Goal: Task Accomplishment & Management: Manage account settings

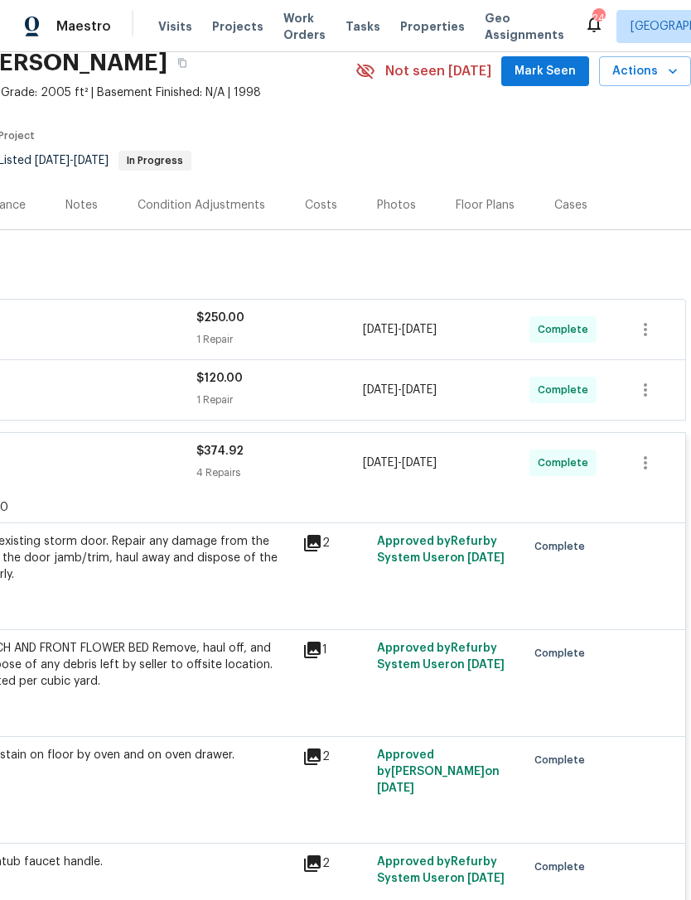
scroll to position [70, 245]
click at [384, 208] on div "Photos" at bounding box center [396, 205] width 39 height 17
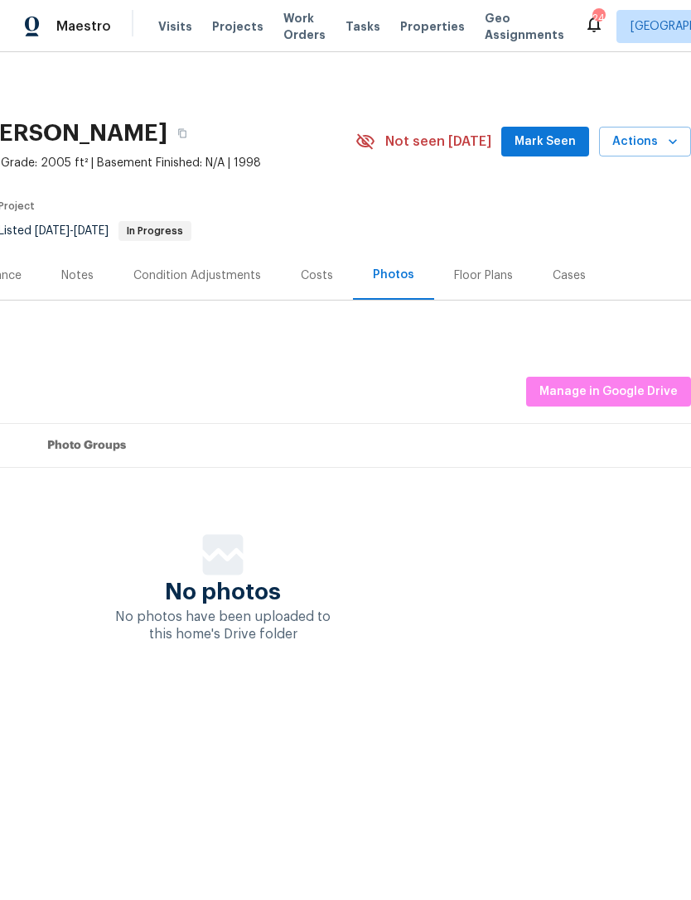
scroll to position [0, 245]
click at [618, 396] on span "Manage in Google Drive" at bounding box center [608, 392] width 138 height 21
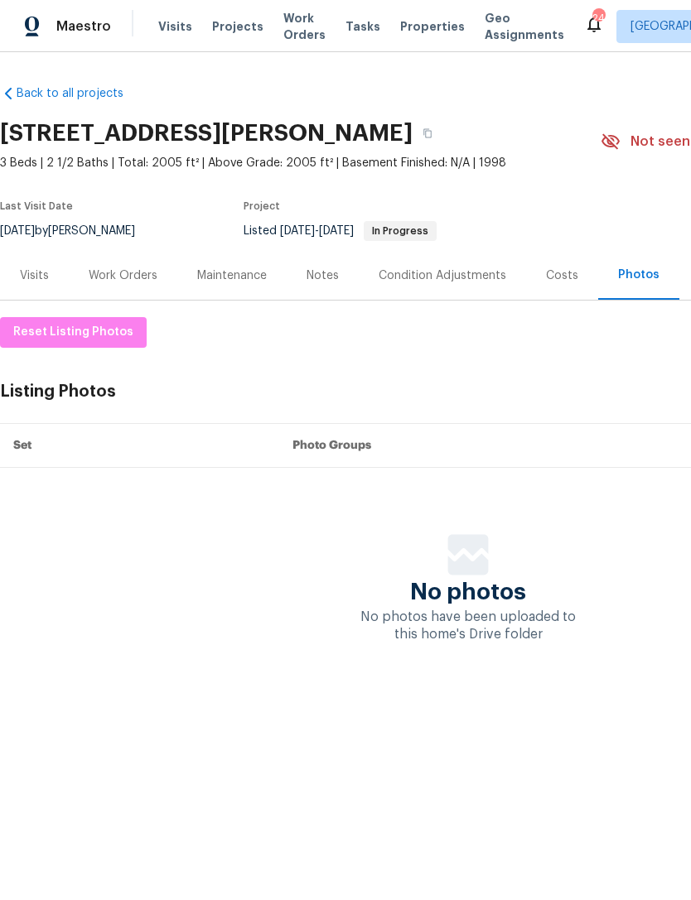
scroll to position [0, 0]
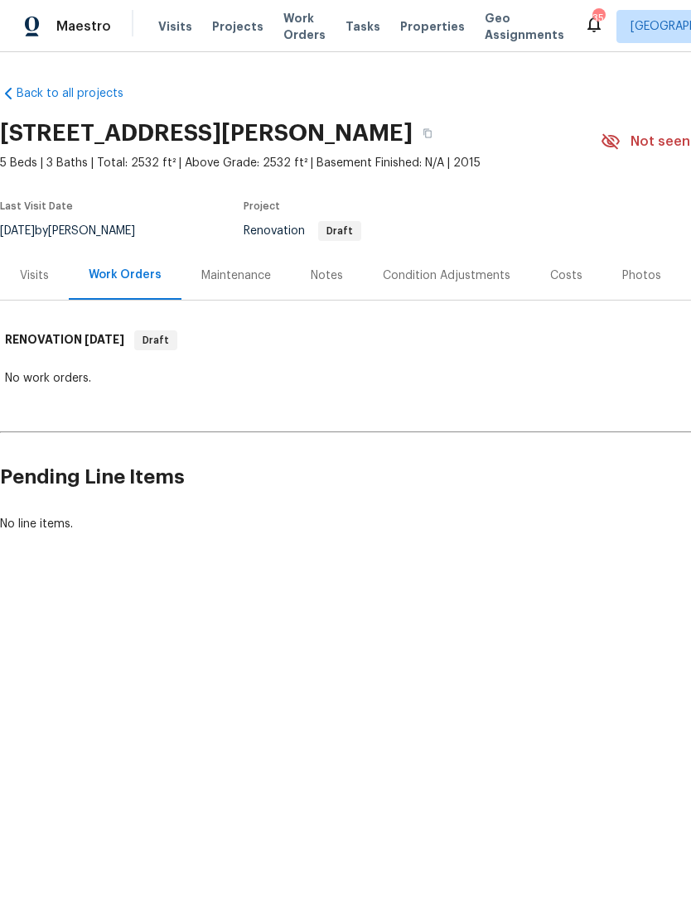
click at [166, 32] on span "Visits" at bounding box center [175, 26] width 34 height 17
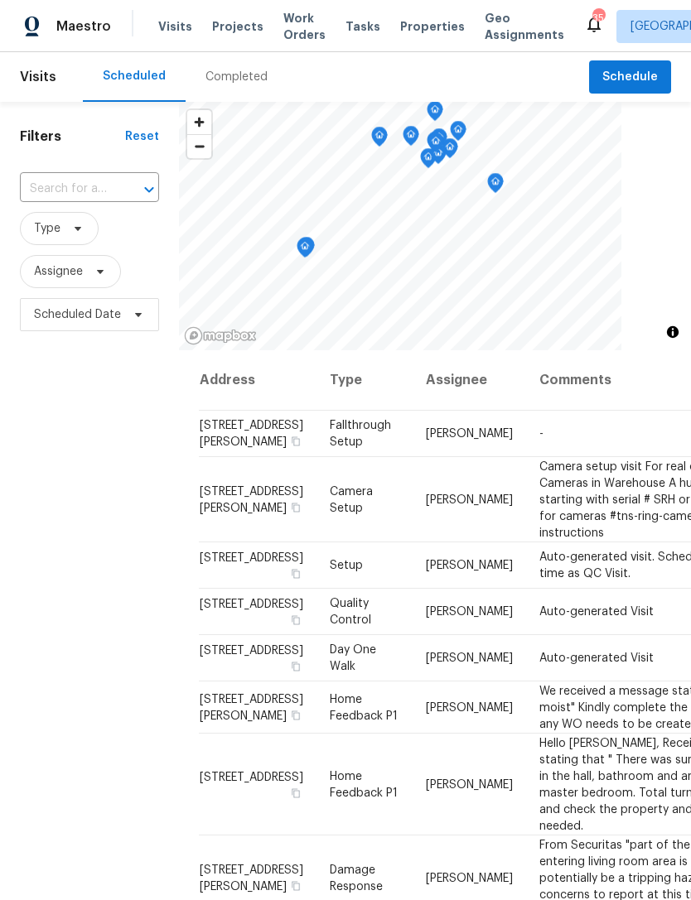
click at [60, 190] on input "text" at bounding box center [66, 189] width 93 height 26
type input "1100 wal"
click at [90, 253] on li "1100 Walter Clark Dr, Hillsborough, NC 27278" at bounding box center [88, 236] width 138 height 45
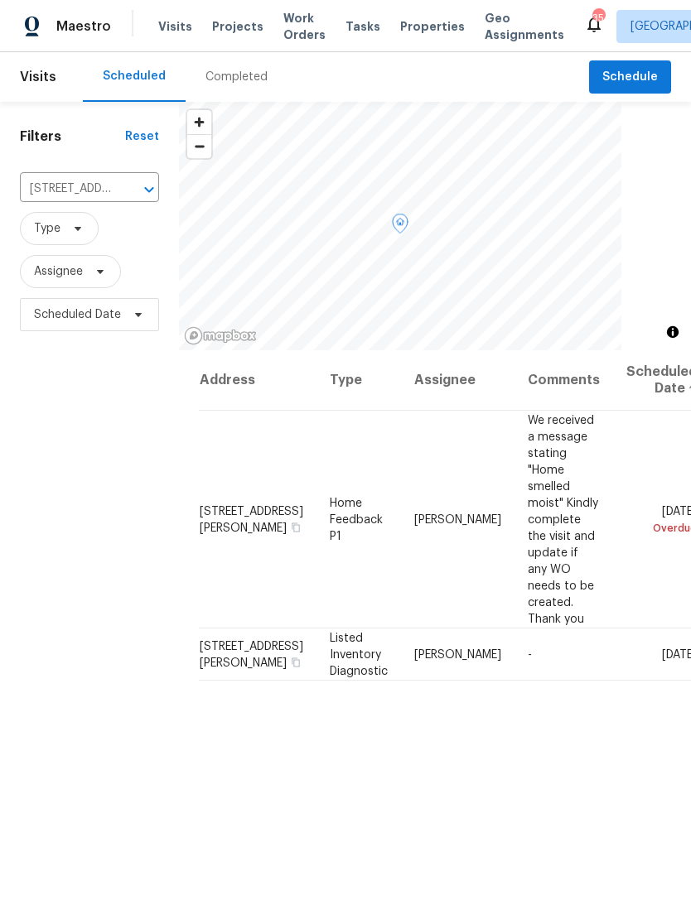
click at [0, 0] on icon at bounding box center [0, 0] width 0 height 0
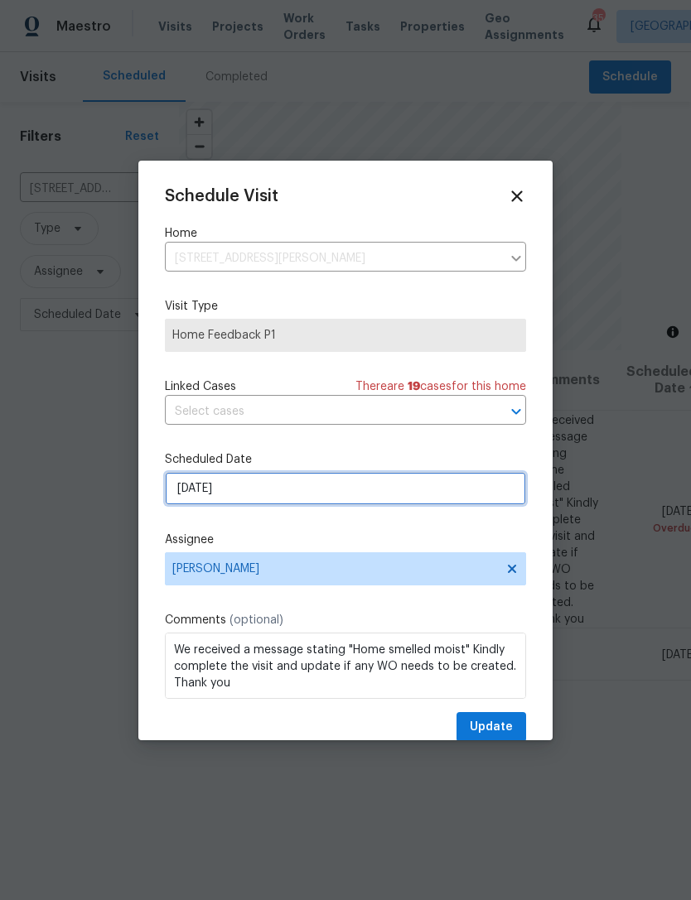
click at [310, 494] on input "[DATE]" at bounding box center [345, 488] width 361 height 33
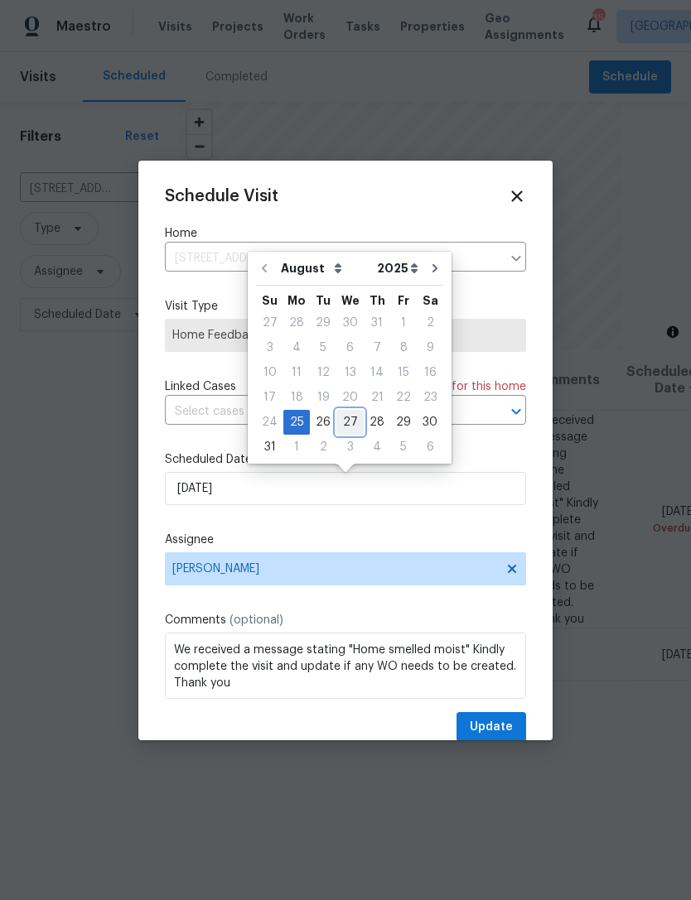
click at [354, 420] on div "27" at bounding box center [349, 422] width 27 height 23
type input "8/27/2025"
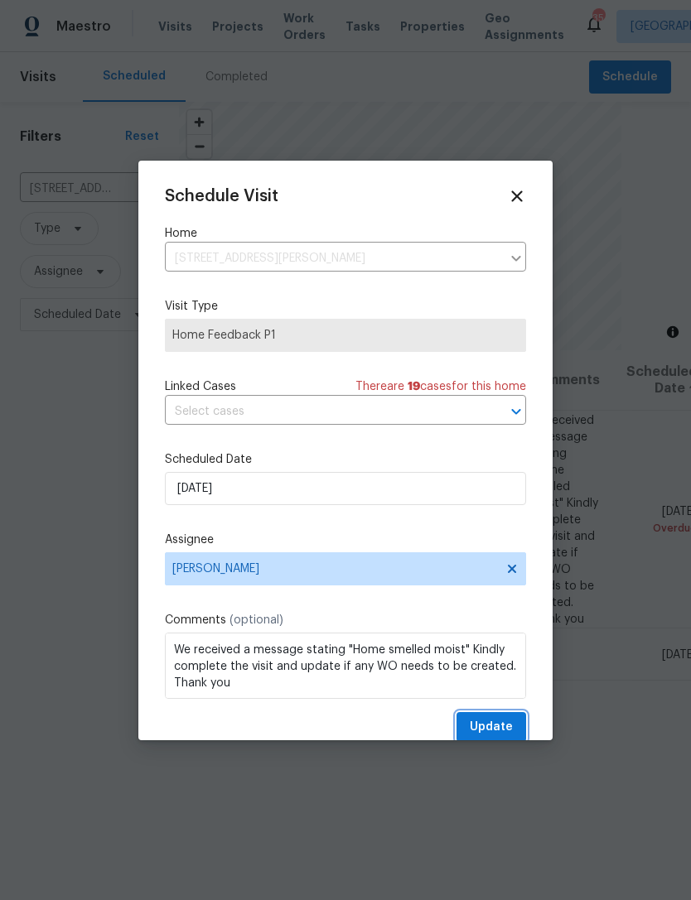
click at [519, 730] on button "Update" at bounding box center [491, 727] width 70 height 31
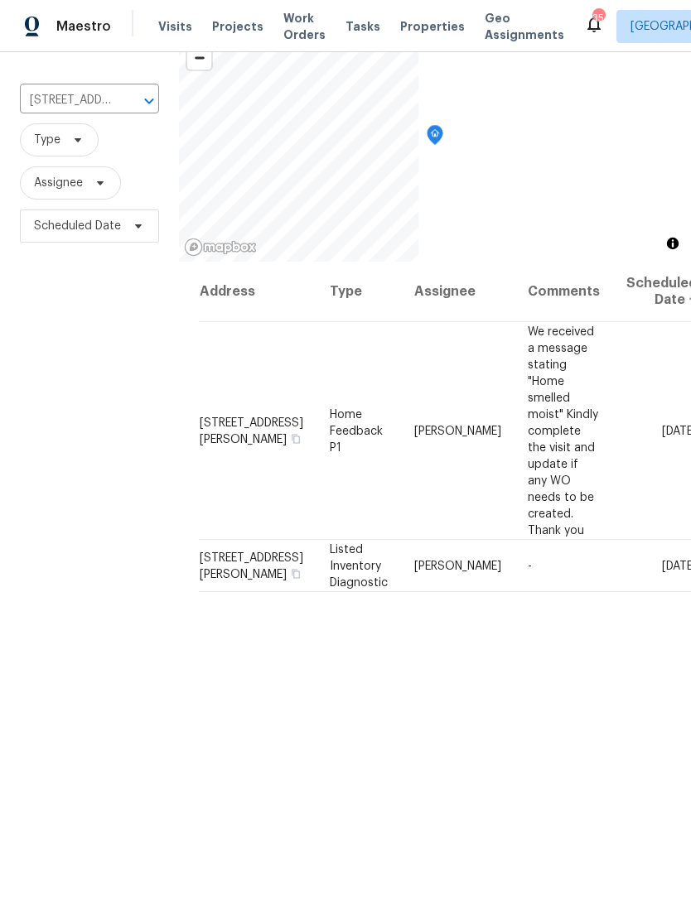
scroll to position [160, 0]
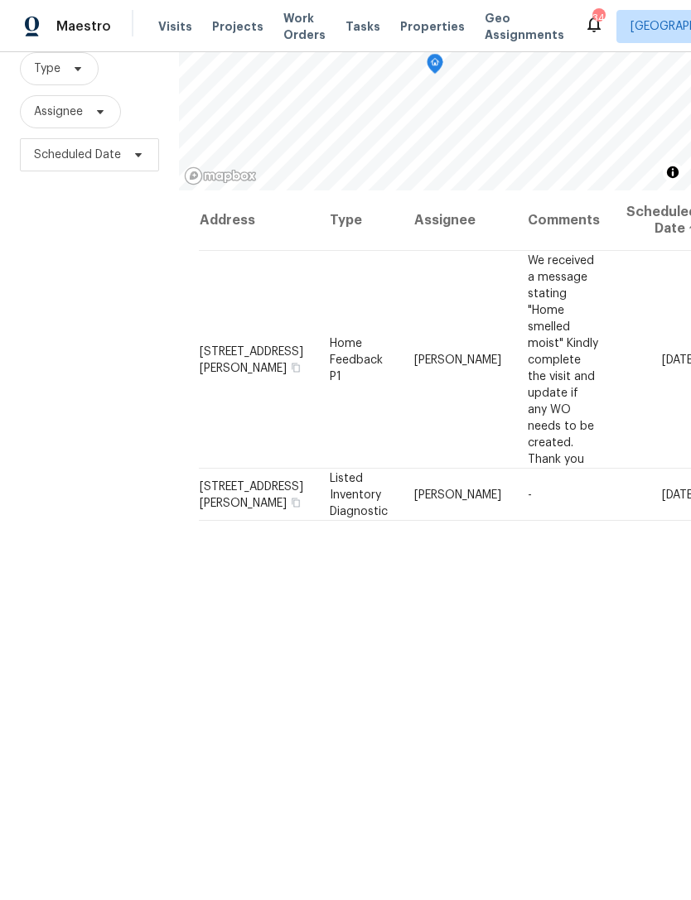
click at [421, 24] on span "Properties" at bounding box center [432, 26] width 65 height 17
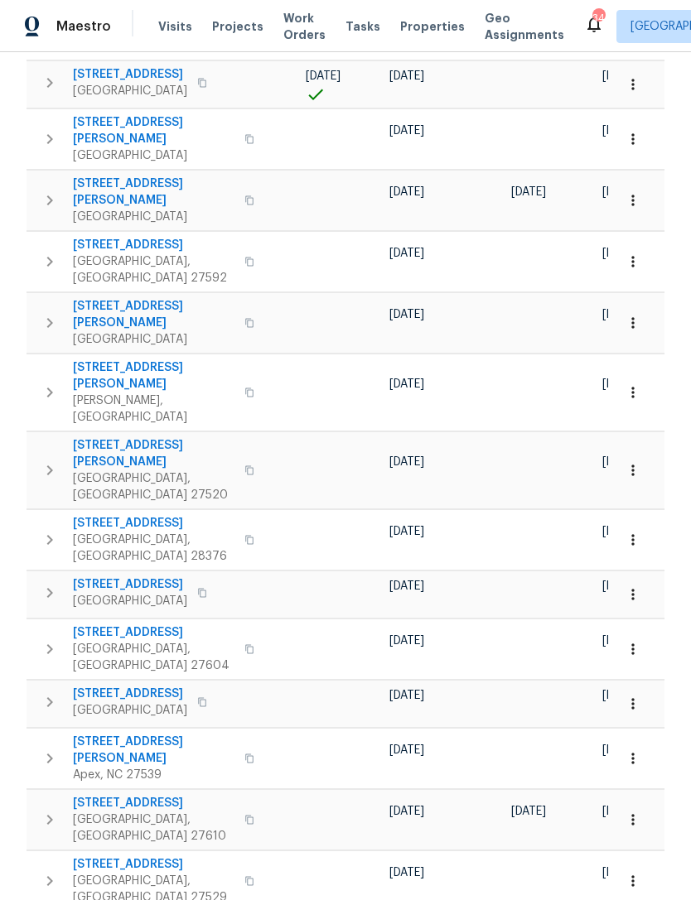
scroll to position [0, 417]
